Goal: Transaction & Acquisition: Book appointment/travel/reservation

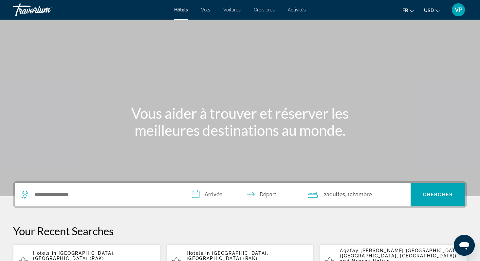
click at [431, 11] on span "USD" at bounding box center [429, 10] width 10 height 5
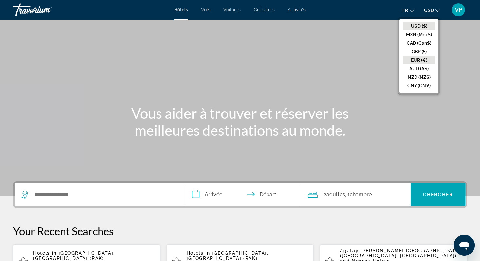
click at [415, 60] on button "EUR (€)" at bounding box center [419, 60] width 32 height 9
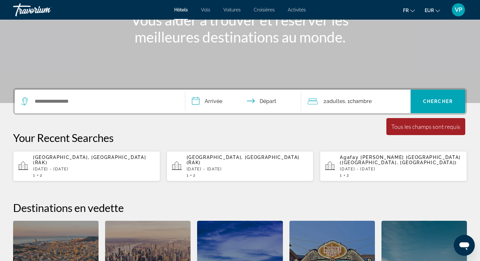
scroll to position [96, 0]
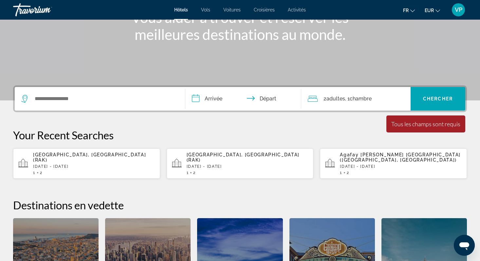
click at [97, 159] on span "[GEOGRAPHIC_DATA], [GEOGRAPHIC_DATA] (RAK)" at bounding box center [89, 157] width 113 height 10
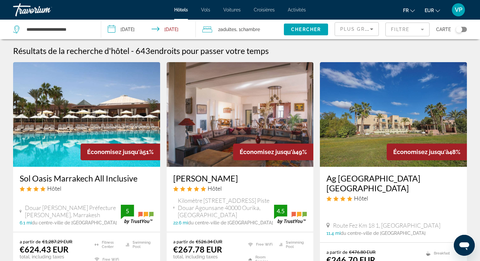
click at [396, 34] on mat-form-field "Filtre" at bounding box center [408, 30] width 44 height 14
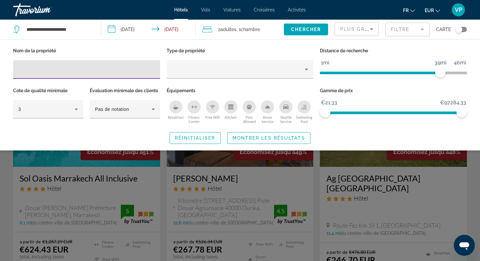
click at [305, 109] on div "Swimming Pool" at bounding box center [304, 107] width 13 height 13
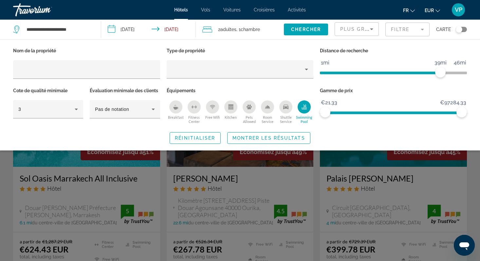
click at [195, 105] on icon "Fitness Center" at bounding box center [194, 107] width 5 height 5
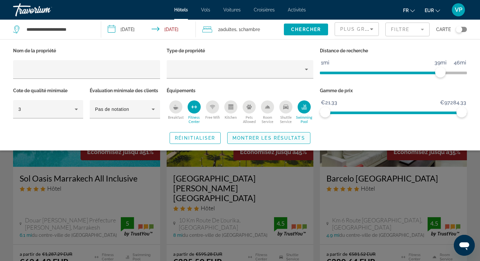
click at [253, 138] on span "Montrer les résultats" at bounding box center [269, 138] width 73 height 5
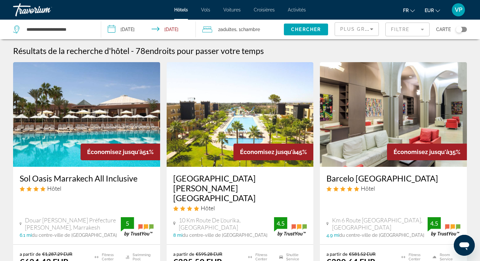
click at [355, 30] on span "Plus grandes économies" at bounding box center [379, 29] width 78 height 5
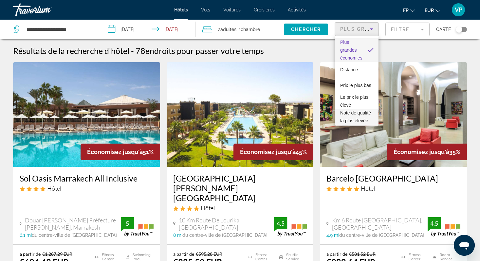
click at [348, 112] on span "Note de qualité la plus élevée" at bounding box center [355, 116] width 31 height 13
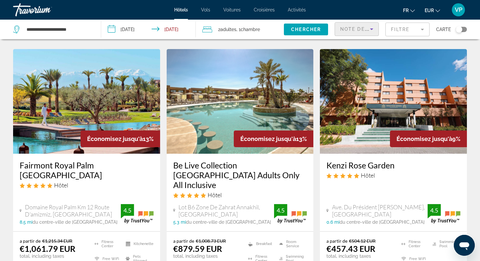
scroll to position [547, 0]
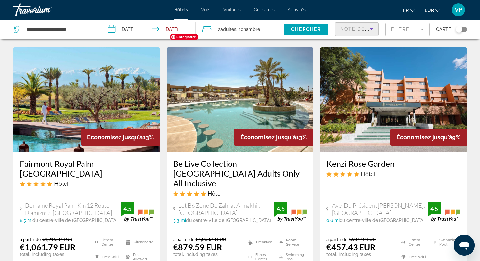
click at [225, 71] on img "Main content" at bounding box center [240, 100] width 147 height 105
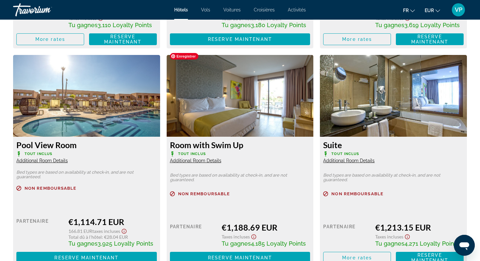
scroll to position [1099, 0]
